Goal: Transaction & Acquisition: Purchase product/service

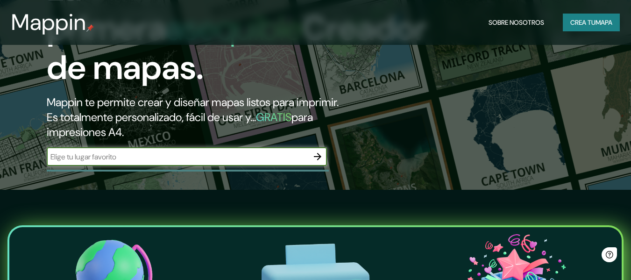
click at [197, 160] on input "text" at bounding box center [177, 156] width 261 height 11
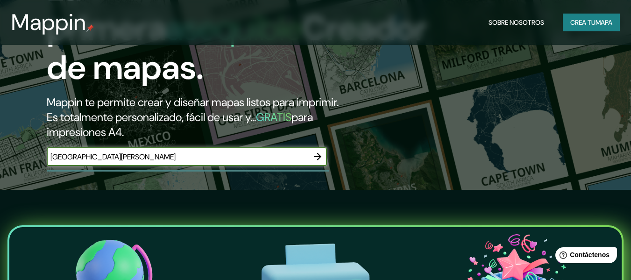
type input "[GEOGRAPHIC_DATA][PERSON_NAME]"
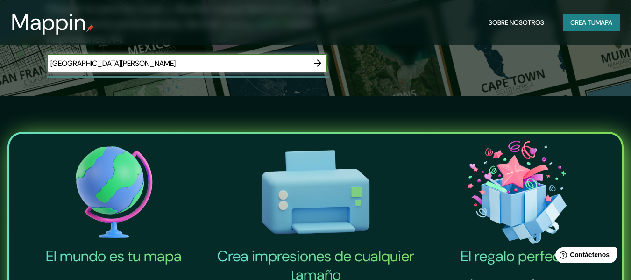
scroll to position [246, 0]
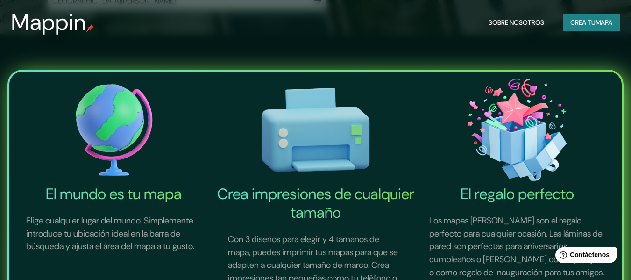
click at [595, 22] on font "mapa" at bounding box center [603, 22] width 17 height 8
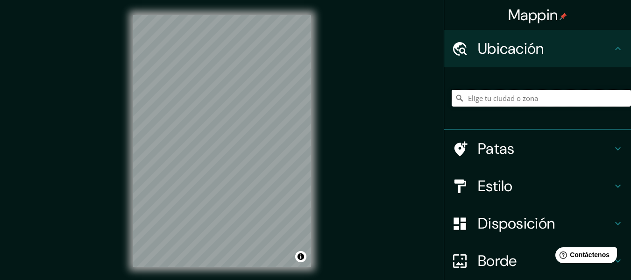
click at [508, 95] on input "Elige tu ciudad o zona" at bounding box center [540, 98] width 179 height 17
click at [509, 97] on input "Departamento [PERSON_NAME], [GEOGRAPHIC_DATA][PERSON_NAME]" at bounding box center [540, 98] width 179 height 17
click at [463, 101] on input "Departamento [PERSON_NAME], [GEOGRAPHIC_DATA][PERSON_NAME]" at bounding box center [540, 98] width 179 height 17
click at [510, 99] on input "Departamento [PERSON_NAME], [GEOGRAPHIC_DATA][PERSON_NAME]" at bounding box center [540, 98] width 179 height 17
click at [522, 98] on input "Departamento [PERSON_NAME], [GEOGRAPHIC_DATA][PERSON_NAME]" at bounding box center [540, 98] width 179 height 17
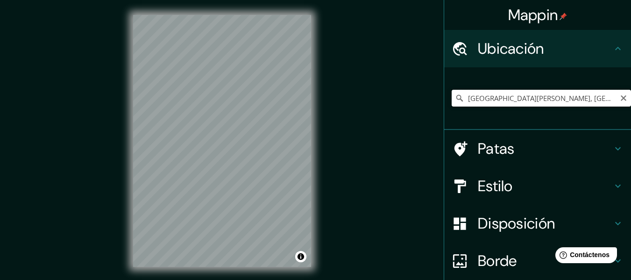
click at [505, 101] on input "[GEOGRAPHIC_DATA][PERSON_NAME], [GEOGRAPHIC_DATA][PERSON_NAME], [GEOGRAPHIC_DAT…" at bounding box center [540, 98] width 179 height 17
type input "[GEOGRAPHIC_DATA][PERSON_NAME], [GEOGRAPHIC_DATA][PERSON_NAME], [GEOGRAPHIC_DAT…"
click at [583, 97] on input "[GEOGRAPHIC_DATA][PERSON_NAME], [GEOGRAPHIC_DATA][PERSON_NAME], [GEOGRAPHIC_DAT…" at bounding box center [540, 98] width 179 height 17
click at [608, 93] on input "[GEOGRAPHIC_DATA][PERSON_NAME], [GEOGRAPHIC_DATA][PERSON_NAME], [GEOGRAPHIC_DAT…" at bounding box center [540, 98] width 179 height 17
click at [603, 102] on input "[GEOGRAPHIC_DATA][PERSON_NAME], [GEOGRAPHIC_DATA][PERSON_NAME], [GEOGRAPHIC_DAT…" at bounding box center [540, 98] width 179 height 17
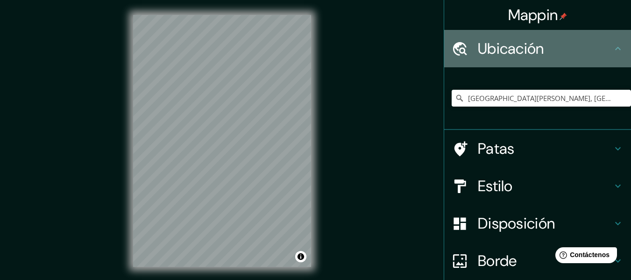
click at [605, 58] on div "Ubicación" at bounding box center [537, 48] width 187 height 37
click at [606, 56] on div "Ubicación" at bounding box center [537, 48] width 187 height 37
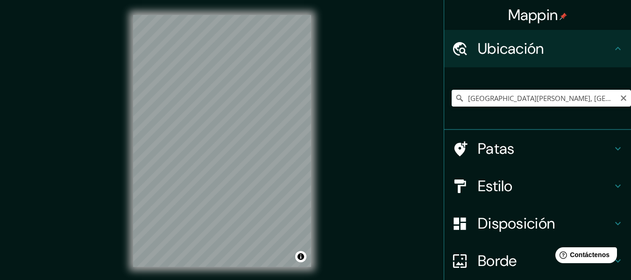
click at [456, 99] on icon at bounding box center [459, 97] width 9 height 9
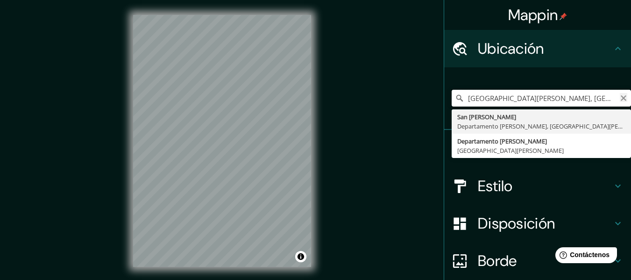
click at [620, 95] on input "[GEOGRAPHIC_DATA][PERSON_NAME], [GEOGRAPHIC_DATA][PERSON_NAME], [GEOGRAPHIC_DAT…" at bounding box center [540, 98] width 179 height 17
click at [620, 97] on icon "Claro" at bounding box center [623, 98] width 6 height 6
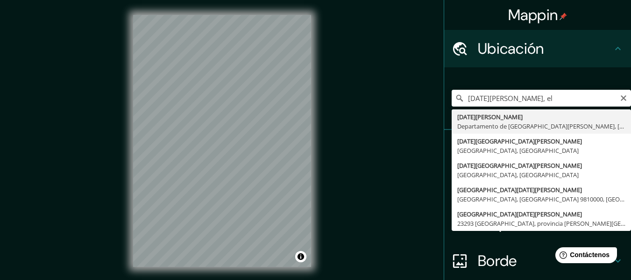
type input "[GEOGRAPHIC_DATA][PERSON_NAME], [GEOGRAPHIC_DATA][DATE][PERSON_NAME], [GEOGRAPH…"
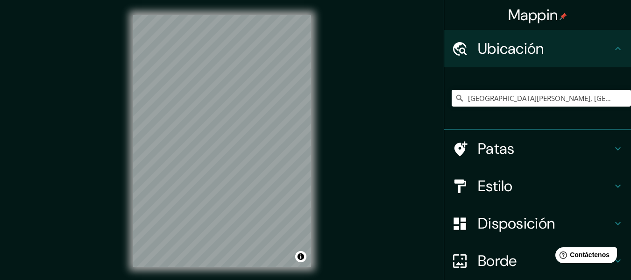
click at [336, 129] on div "Mappin Ubicación [GEOGRAPHIC_DATA][PERSON_NAME], [GEOGRAPHIC_DATA][DATE][PERSON…" at bounding box center [315, 148] width 631 height 296
click at [378, 128] on div "Mappin Ubicación [GEOGRAPHIC_DATA][PERSON_NAME], [GEOGRAPHIC_DATA][DATE][PERSON…" at bounding box center [315, 148] width 631 height 296
click at [369, 164] on div "Mappin Ubicación [GEOGRAPHIC_DATA][PERSON_NAME], [GEOGRAPHIC_DATA][DATE][PERSON…" at bounding box center [315, 148] width 631 height 296
click at [331, 162] on div "Mappin Ubicación [GEOGRAPHIC_DATA][PERSON_NAME], [GEOGRAPHIC_DATA][DATE][PERSON…" at bounding box center [315, 148] width 631 height 296
click at [317, 82] on div "© Mapbox © OpenStreetMap Improve this map" at bounding box center [222, 140] width 208 height 281
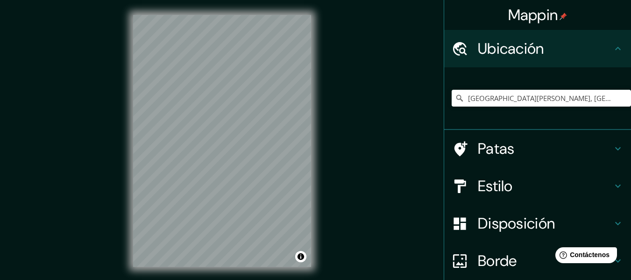
click at [324, 148] on div "© Mapbox © OpenStreetMap Improve this map" at bounding box center [222, 140] width 208 height 281
click at [132, 83] on div "© Mapbox © OpenStreetMap Improve this map" at bounding box center [222, 140] width 208 height 281
click at [133, 14] on div "© Mapbox © OpenStreetMap Improve this map" at bounding box center [222, 140] width 208 height 281
click at [311, 190] on div "© Mapbox © OpenStreetMap Improve this map" at bounding box center [222, 140] width 208 height 281
click at [317, 71] on div "© Mapbox © OpenStreetMap Improve this map" at bounding box center [222, 140] width 208 height 281
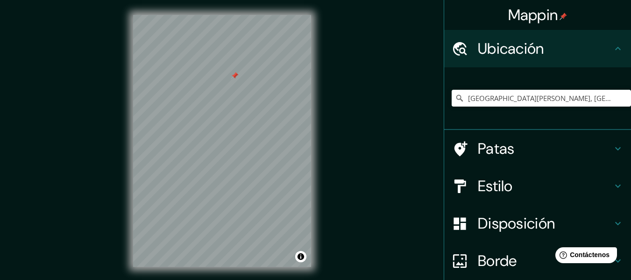
click at [334, 229] on div "Mappin Ubicación [GEOGRAPHIC_DATA][PERSON_NAME], [GEOGRAPHIC_DATA][DATE][PERSON…" at bounding box center [315, 148] width 631 height 296
click at [516, 95] on input "[GEOGRAPHIC_DATA][PERSON_NAME], [GEOGRAPHIC_DATA][DATE][PERSON_NAME], [GEOGRAPH…" at bounding box center [540, 98] width 179 height 17
click at [620, 98] on icon "Claro" at bounding box center [623, 98] width 6 height 6
click at [504, 96] on input "Elige tu ciudad o zona" at bounding box center [540, 98] width 179 height 17
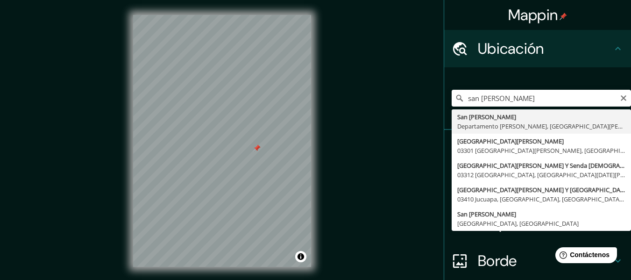
type input "[GEOGRAPHIC_DATA][PERSON_NAME], [GEOGRAPHIC_DATA][PERSON_NAME], [GEOGRAPHIC_DAT…"
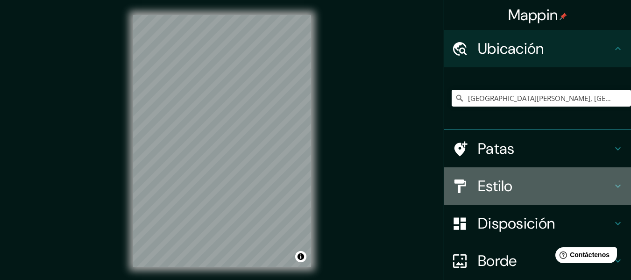
click at [484, 184] on font "Estilo" at bounding box center [494, 186] width 35 height 20
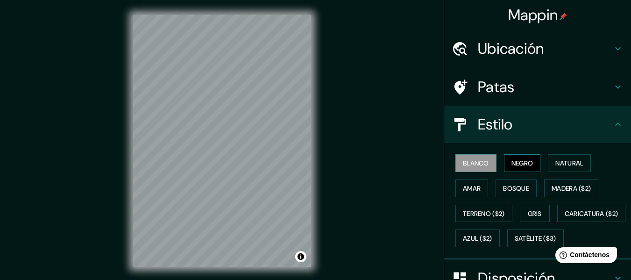
click at [504, 157] on button "Negro" at bounding box center [522, 163] width 37 height 18
click at [575, 163] on font "Natural" at bounding box center [569, 163] width 28 height 8
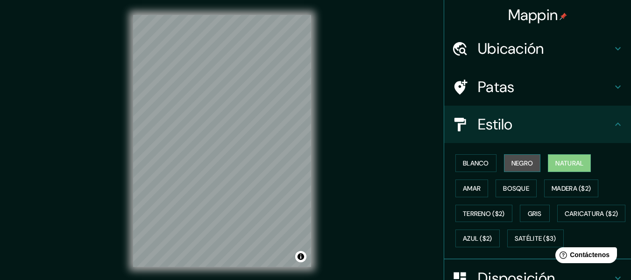
click at [512, 160] on font "Negro" at bounding box center [522, 163] width 22 height 8
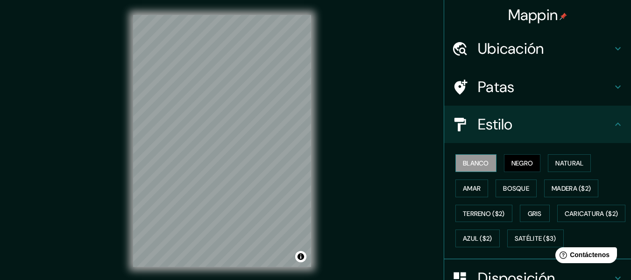
click at [464, 168] on font "Blanco" at bounding box center [476, 163] width 26 height 12
click at [560, 156] on button "Natural" at bounding box center [568, 163] width 43 height 18
click at [524, 161] on font "Negro" at bounding box center [522, 163] width 22 height 8
click at [522, 186] on font "Bosque" at bounding box center [516, 188] width 26 height 8
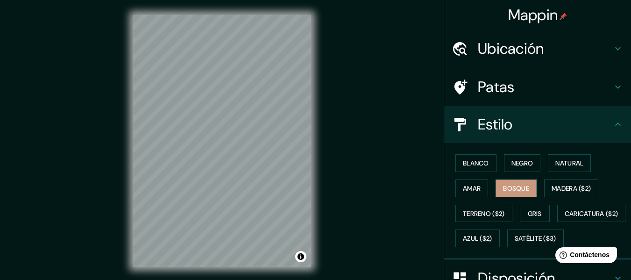
click at [323, 72] on div "© Mapbox © OpenStreetMap Improve this map" at bounding box center [222, 140] width 208 height 281
click at [521, 205] on button "Gris" at bounding box center [534, 213] width 30 height 18
click at [519, 186] on font "Bosque" at bounding box center [516, 188] width 26 height 8
click at [463, 191] on font "Amar" at bounding box center [472, 188] width 18 height 8
click at [495, 184] on button "Bosque" at bounding box center [515, 188] width 41 height 18
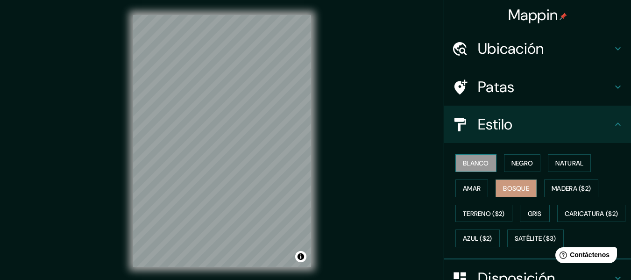
click at [481, 163] on font "Blanco" at bounding box center [476, 163] width 26 height 8
click at [519, 156] on button "Negro" at bounding box center [522, 163] width 37 height 18
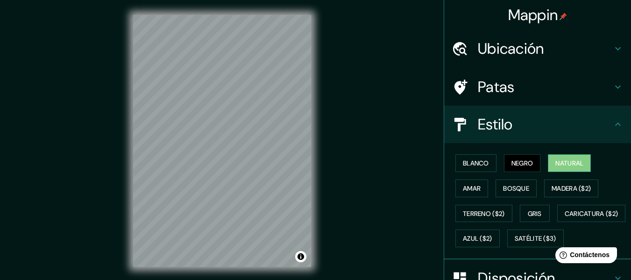
click at [557, 164] on font "Natural" at bounding box center [569, 163] width 28 height 8
click at [527, 164] on font "Negro" at bounding box center [522, 163] width 22 height 8
click at [552, 169] on button "Natural" at bounding box center [568, 163] width 43 height 18
click at [519, 170] on button "Negro" at bounding box center [522, 163] width 37 height 18
